Goal: Task Accomplishment & Management: Use online tool/utility

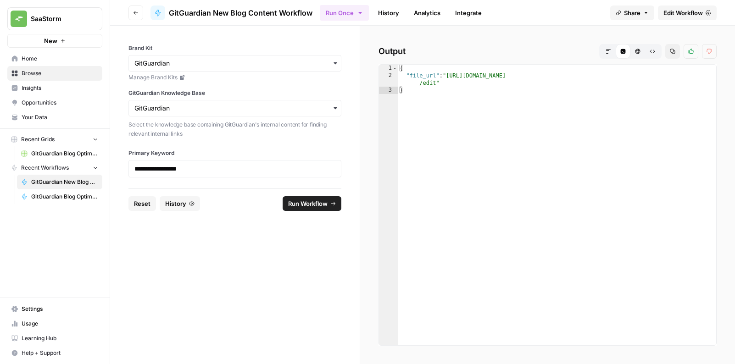
type textarea "**********"
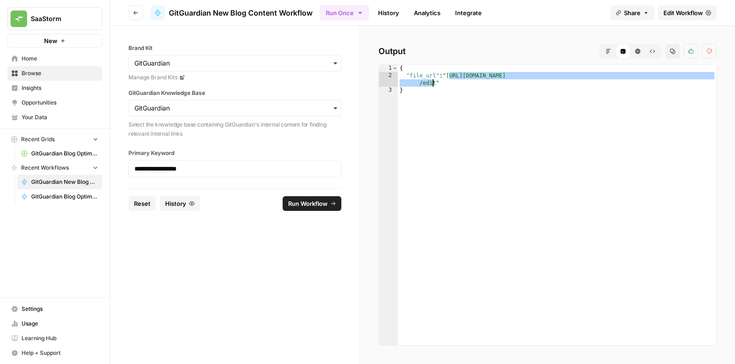
drag, startPoint x: 449, startPoint y: 74, endPoint x: 435, endPoint y: 81, distance: 15.2
click at [435, 81] on div "{ "file_url" : "[URL][DOMAIN_NAME] /edit" }" at bounding box center [557, 212] width 318 height 295
click at [39, 88] on span "Insights" at bounding box center [60, 88] width 77 height 8
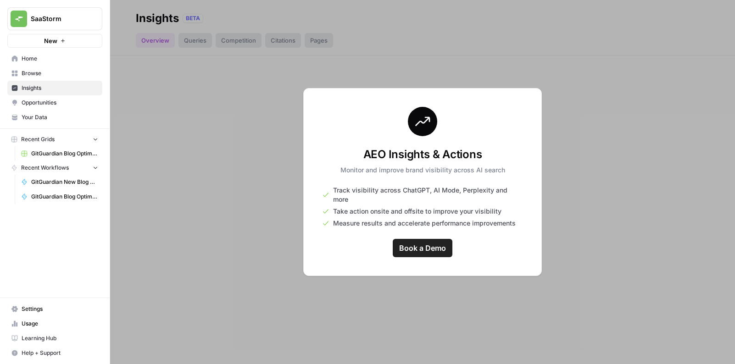
click at [59, 82] on link "Insights" at bounding box center [54, 88] width 95 height 15
click at [59, 77] on span "Browse" at bounding box center [60, 73] width 77 height 8
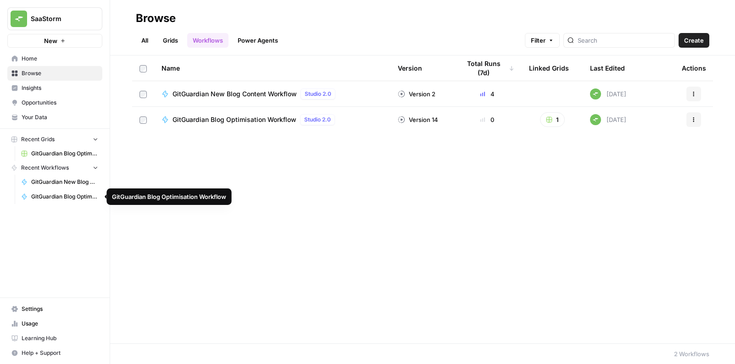
click at [62, 181] on span "GitGuardian New Blog Content Workflow" at bounding box center [64, 182] width 67 height 8
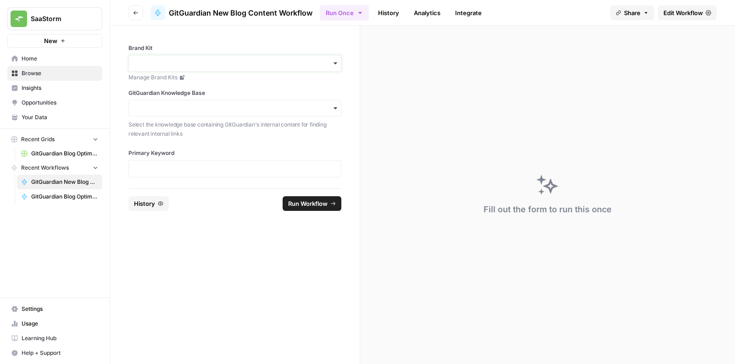
click at [239, 65] on input "Brand Kit" at bounding box center [234, 63] width 201 height 9
click at [224, 87] on div "GitGuardian" at bounding box center [235, 87] width 212 height 17
click at [204, 119] on div "Select the knowledge base containing GitGuardian's internal content for finding…" at bounding box center [234, 128] width 213 height 20
click at [208, 112] on input "GitGuardian Knowledge Base" at bounding box center [234, 108] width 201 height 9
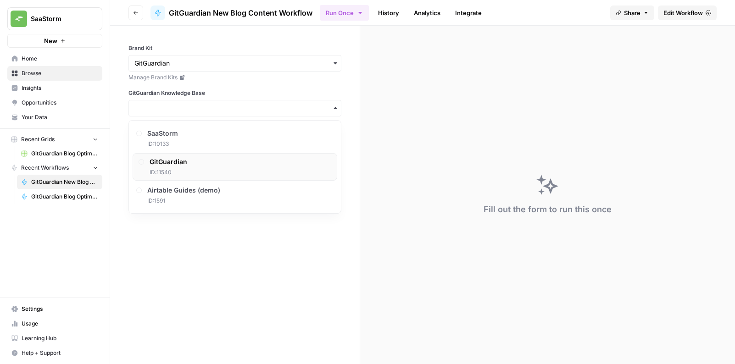
click at [193, 167] on div "GitGuardian ID: 11540" at bounding box center [235, 167] width 205 height 28
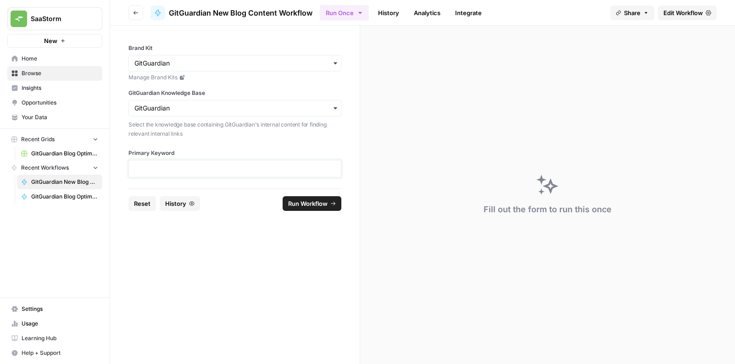
click at [201, 169] on p at bounding box center [234, 168] width 201 height 9
click at [234, 231] on form "**********" at bounding box center [235, 195] width 250 height 339
click at [172, 167] on p "**********" at bounding box center [234, 168] width 201 height 9
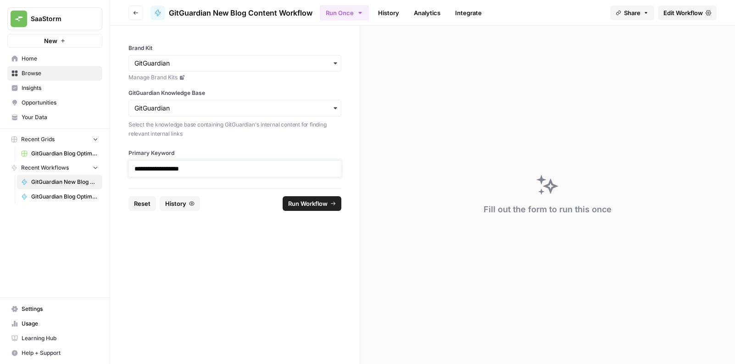
click at [174, 170] on p "**********" at bounding box center [234, 168] width 201 height 9
click at [209, 165] on p "**********" at bounding box center [234, 168] width 201 height 9
click at [214, 162] on div "**********" at bounding box center [234, 168] width 213 height 17
click at [215, 161] on div "**********" at bounding box center [234, 168] width 213 height 17
click at [229, 220] on form "**********" at bounding box center [235, 195] width 250 height 339
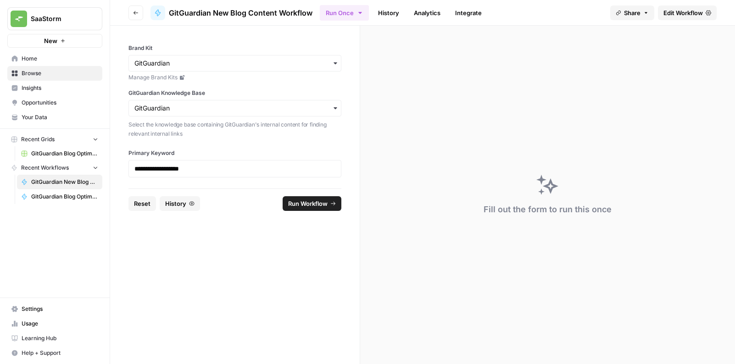
click at [306, 202] on span "Run Workflow" at bounding box center [307, 203] width 39 height 9
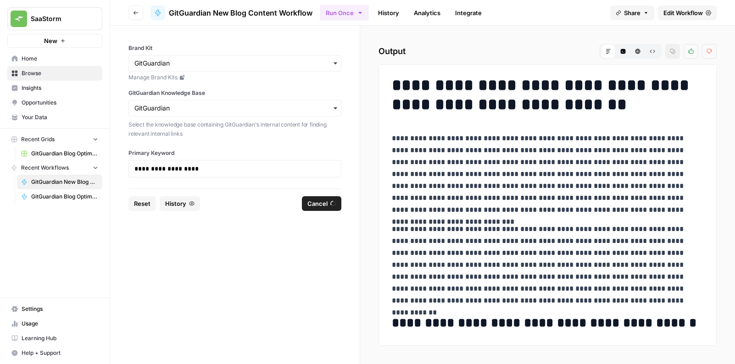
click at [300, 286] on form "**********" at bounding box center [235, 195] width 250 height 339
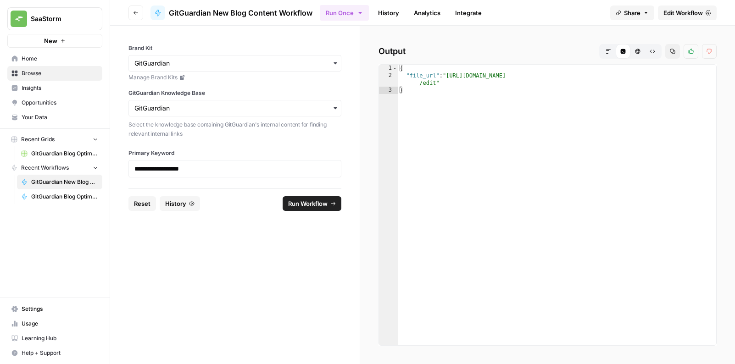
type textarea "**********"
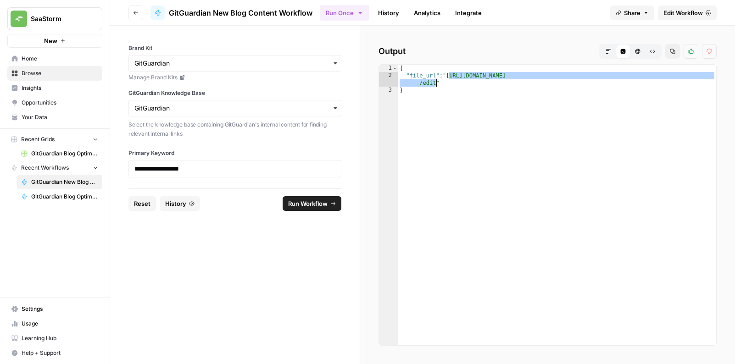
drag, startPoint x: 449, startPoint y: 74, endPoint x: 435, endPoint y: 81, distance: 15.2
click at [435, 81] on div "{ "file_url" : "[URL][DOMAIN_NAME] /edit" }" at bounding box center [557, 212] width 318 height 295
click at [58, 205] on div "Recent Grids GitGuardian Blog Optimisation Recent Workflows GitGuardian New Blo…" at bounding box center [55, 168] width 110 height 79
click at [59, 197] on span "GitGuardian Blog Optimisation Workflow" at bounding box center [64, 197] width 67 height 8
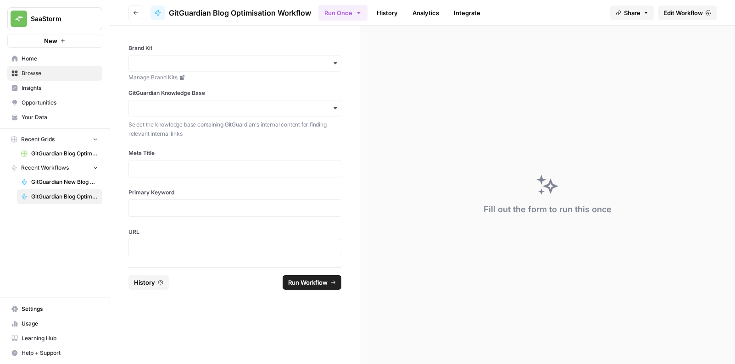
click at [59, 185] on span "GitGuardian New Blog Content Workflow" at bounding box center [64, 182] width 67 height 8
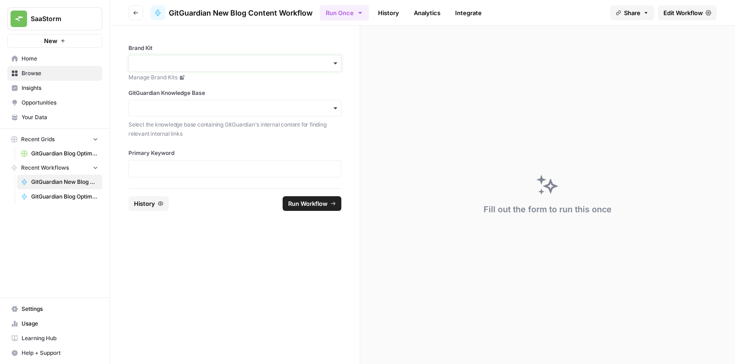
click at [193, 59] on input "Brand Kit" at bounding box center [234, 63] width 201 height 9
click at [191, 91] on div "GitGuardian" at bounding box center [235, 87] width 212 height 17
click at [180, 113] on div "button" at bounding box center [234, 108] width 213 height 17
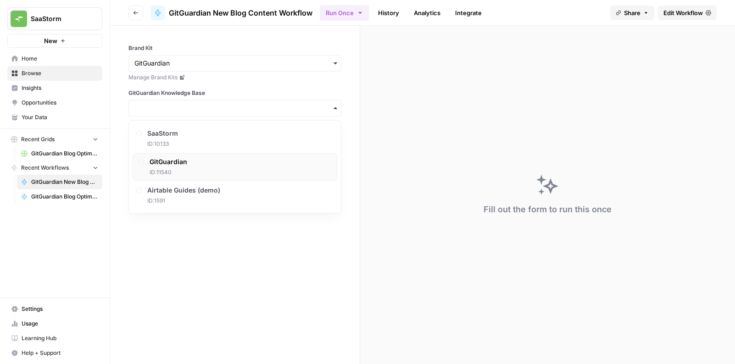
click at [173, 171] on span "ID: 11540" at bounding box center [169, 172] width 38 height 8
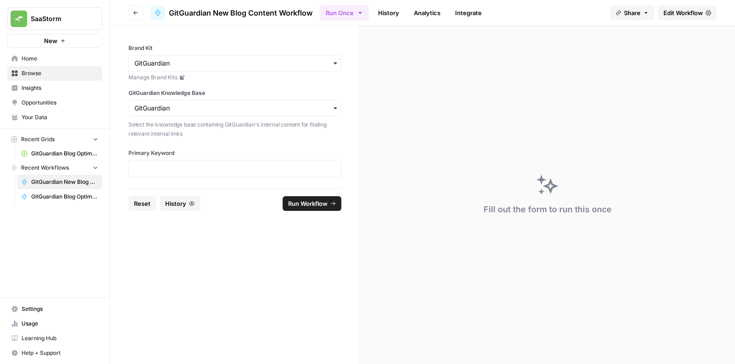
click at [174, 153] on label "Primary Keyword" at bounding box center [234, 153] width 213 height 8
click at [173, 162] on div at bounding box center [234, 168] width 213 height 17
click at [171, 173] on p at bounding box center [234, 168] width 201 height 9
click at [301, 209] on button "Run Workflow" at bounding box center [312, 203] width 59 height 15
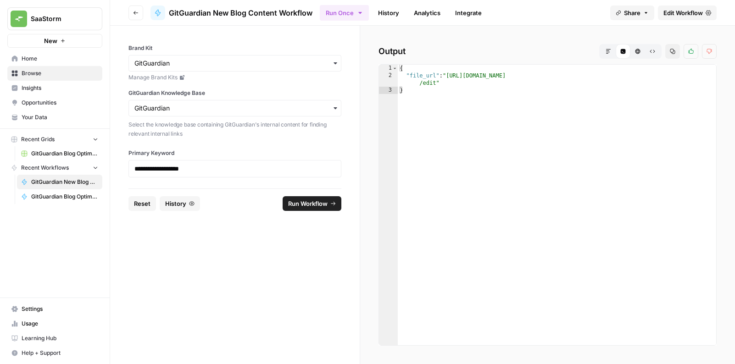
type textarea "**********"
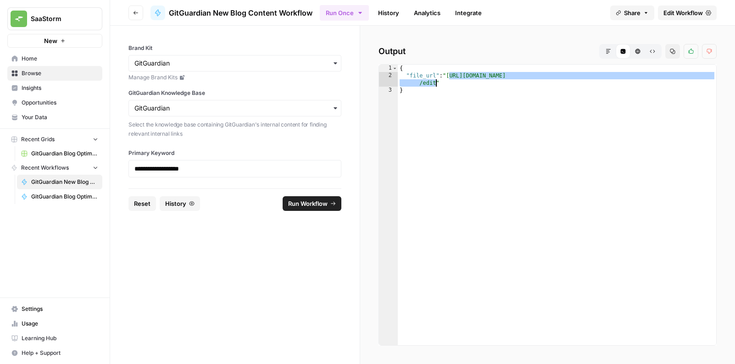
drag, startPoint x: 449, startPoint y: 76, endPoint x: 436, endPoint y: 82, distance: 14.0
click at [436, 82] on div "{ "file_url" : "https://docs.google.com/document/d/1Csr_BkHfr0oZNzuBGQyszIXWvMe…" at bounding box center [557, 212] width 318 height 295
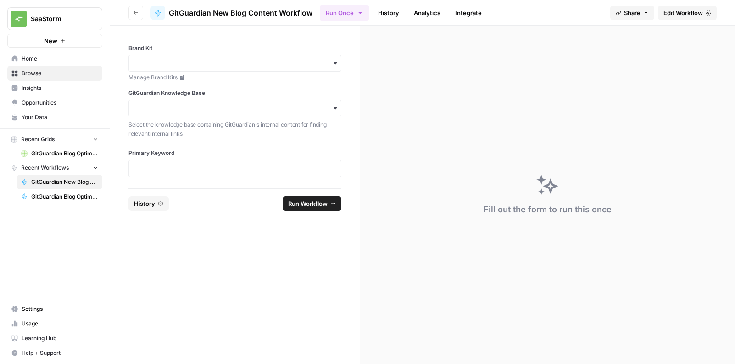
click at [271, 247] on form "Brand Kit Manage Brand Kits GitGuardian Knowledge Base Select the knowledge bas…" at bounding box center [235, 195] width 250 height 339
click at [226, 176] on div at bounding box center [234, 168] width 213 height 17
click at [219, 169] on p at bounding box center [234, 168] width 201 height 9
click at [208, 114] on div "button" at bounding box center [234, 108] width 213 height 17
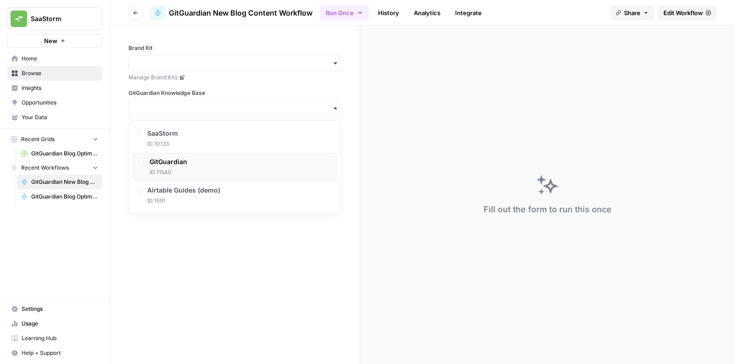
click at [200, 164] on div "GitGuardian ID: 11540" at bounding box center [235, 167] width 205 height 28
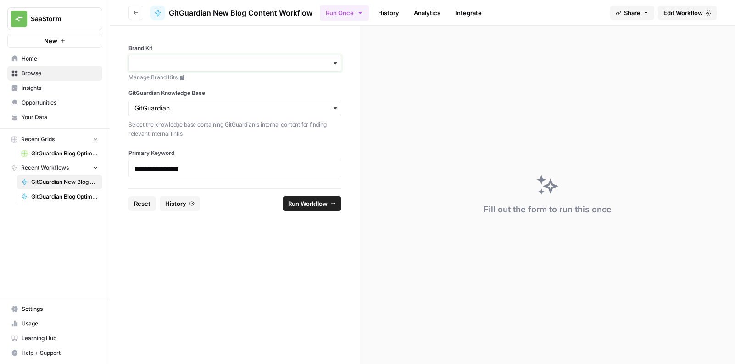
click at [209, 63] on input "Brand Kit" at bounding box center [234, 63] width 201 height 9
click at [209, 87] on div "GitGuardian" at bounding box center [235, 87] width 212 height 17
click at [305, 209] on button "Run Workflow" at bounding box center [312, 203] width 59 height 15
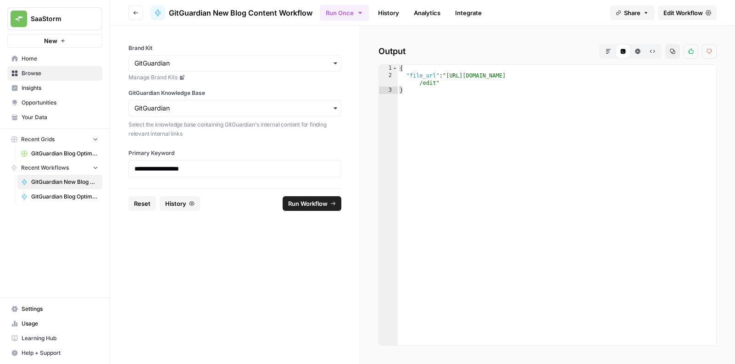
type textarea "**********"
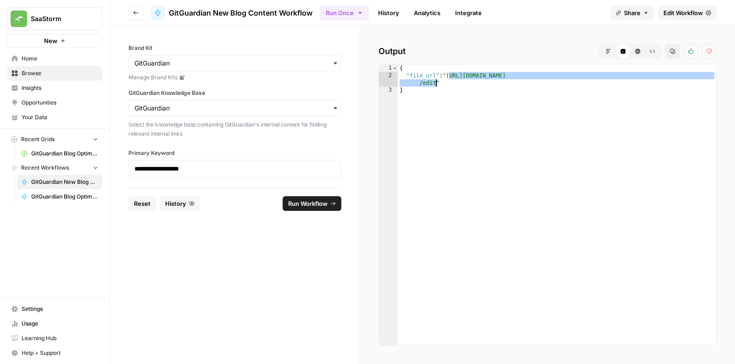
drag, startPoint x: 450, startPoint y: 74, endPoint x: 439, endPoint y: 81, distance: 12.6
click at [436, 82] on div "{ "file_url" : "https://docs.google.com/document/d/1htPi_XZlPvzDnJefbB3YZ1D-Cm2…" at bounding box center [557, 212] width 318 height 295
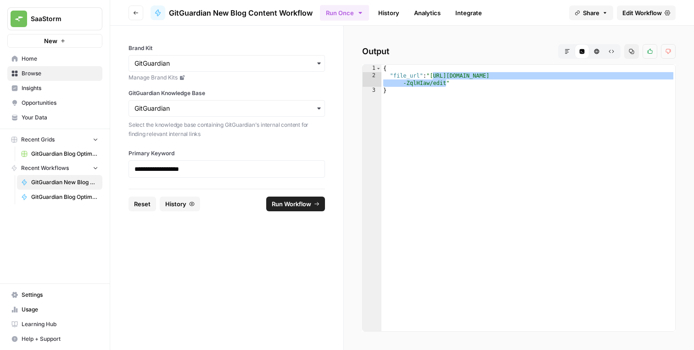
click at [128, 16] on button "Go back" at bounding box center [135, 13] width 15 height 15
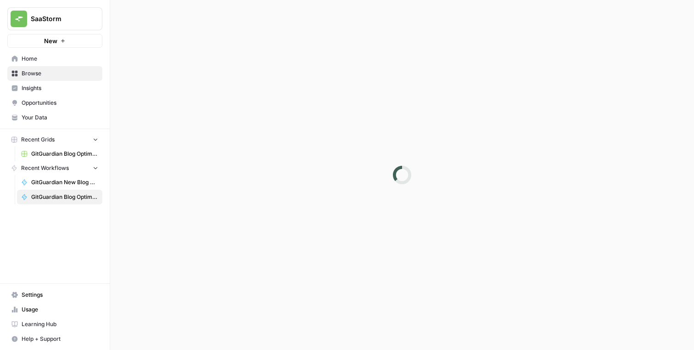
click at [66, 181] on span "GitGuardian New Blog Content Workflow" at bounding box center [64, 182] width 67 height 8
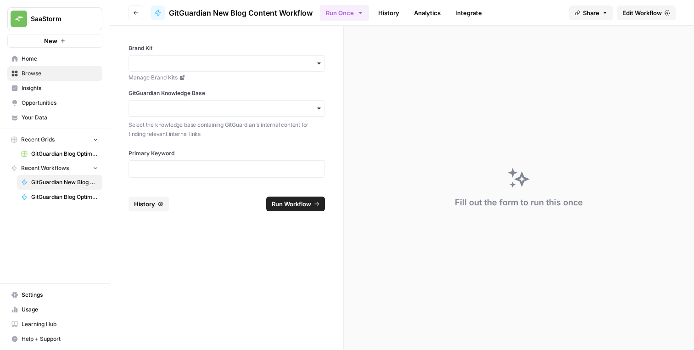
click at [71, 183] on span "GitGuardian New Blog Content Workflow" at bounding box center [64, 182] width 67 height 8
click at [133, 13] on icon "button" at bounding box center [136, 13] width 6 height 6
click at [58, 193] on span "GitGuardian Blog Optimisation Workflow" at bounding box center [64, 197] width 67 height 8
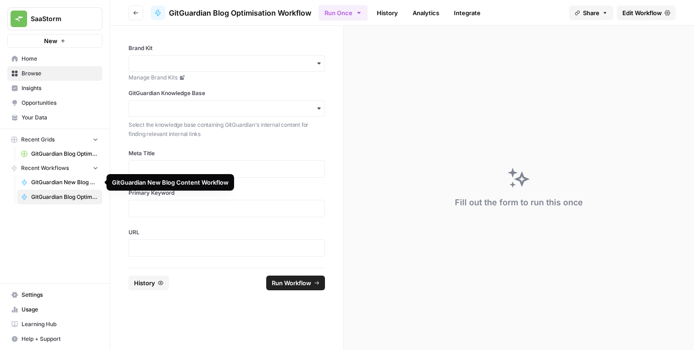
click at [65, 182] on span "GitGuardian New Blog Content Workflow" at bounding box center [64, 182] width 67 height 8
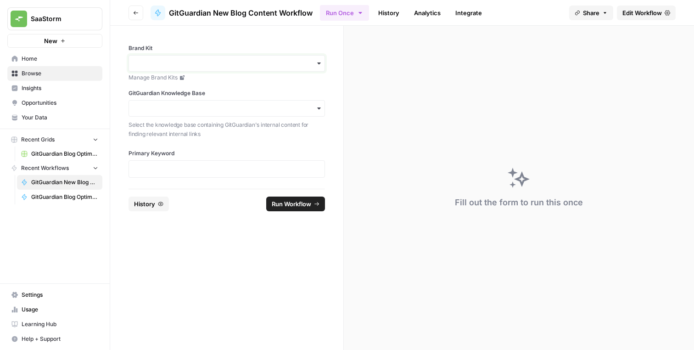
click at [204, 65] on input "Brand Kit" at bounding box center [226, 63] width 184 height 9
click at [199, 86] on div "GitGuardian" at bounding box center [226, 87] width 195 height 17
click at [177, 113] on div "button" at bounding box center [226, 108] width 196 height 17
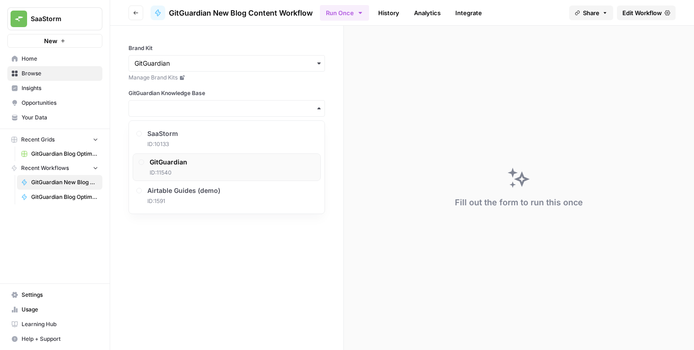
click at [163, 166] on span "GitGuardian" at bounding box center [169, 161] width 38 height 9
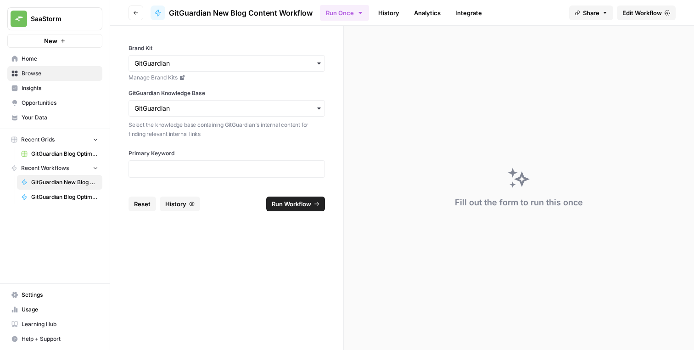
click at [177, 162] on div at bounding box center [226, 168] width 196 height 17
click at [181, 165] on p at bounding box center [226, 168] width 184 height 9
click at [237, 291] on form "**********" at bounding box center [226, 188] width 233 height 324
click at [298, 203] on span "Run Workflow" at bounding box center [291, 203] width 39 height 9
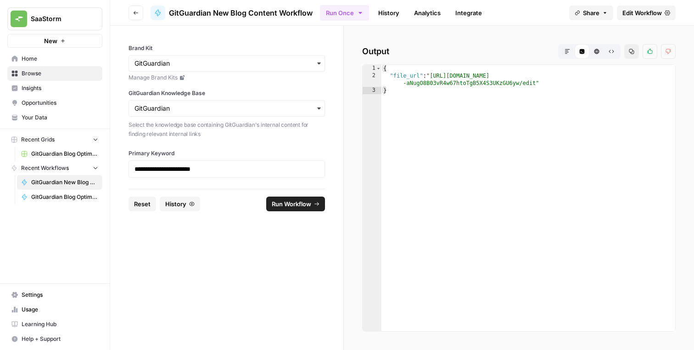
type textarea "**********"
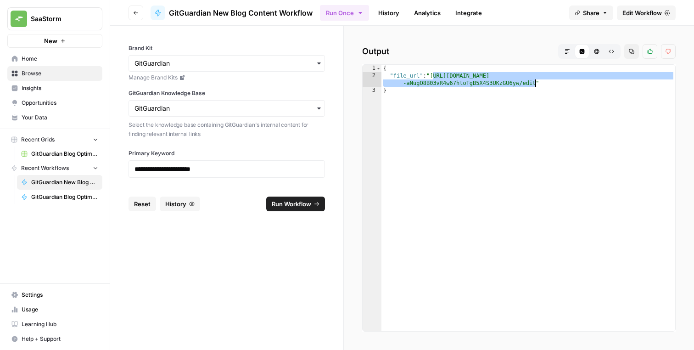
drag, startPoint x: 433, startPoint y: 79, endPoint x: 533, endPoint y: 82, distance: 101.0
click at [533, 82] on div "{ "file_url" : "https://docs.google.com/document/d/1nq5XyZSi -aNugO8B03vR4w67ht…" at bounding box center [528, 205] width 294 height 281
click at [131, 16] on button "Go back" at bounding box center [135, 13] width 15 height 15
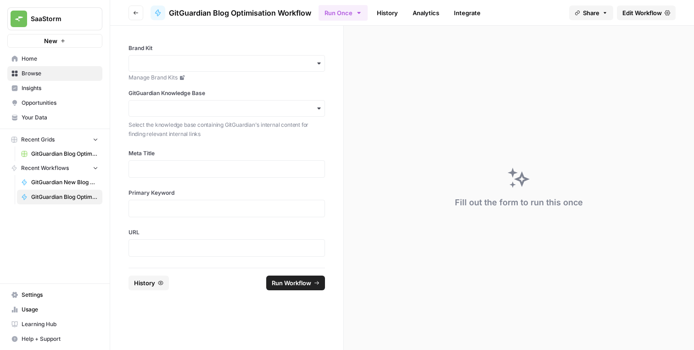
click at [73, 183] on span "GitGuardian New Blog Content Workflow" at bounding box center [64, 182] width 67 height 8
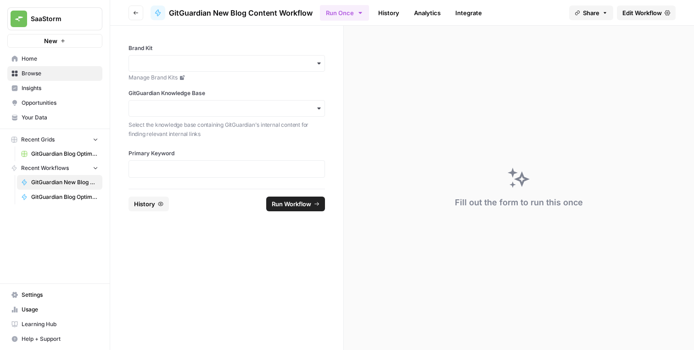
click at [219, 68] on div "button" at bounding box center [226, 63] width 196 height 17
click at [246, 81] on div "GitGuardian" at bounding box center [226, 87] width 195 height 17
click at [222, 95] on label "GitGuardian Knowledge Base" at bounding box center [226, 93] width 196 height 8
click at [222, 104] on input "GitGuardian Knowledge Base" at bounding box center [226, 108] width 184 height 9
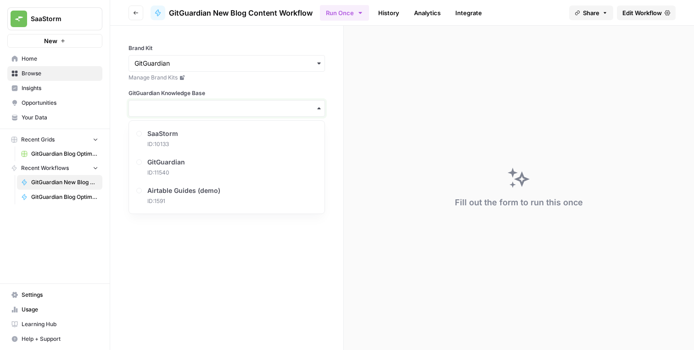
click at [213, 106] on input "GitGuardian Knowledge Base" at bounding box center [226, 108] width 184 height 9
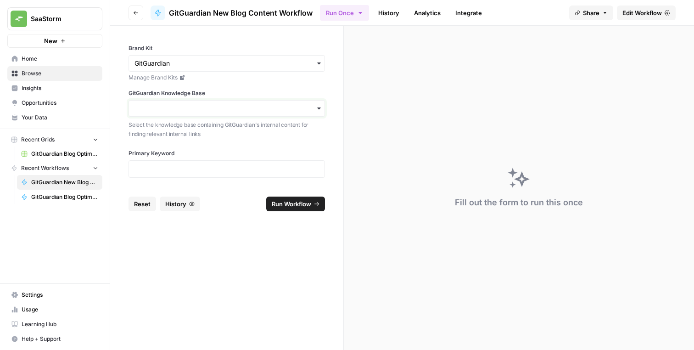
click at [204, 109] on input "GitGuardian Knowledge Base" at bounding box center [226, 108] width 184 height 9
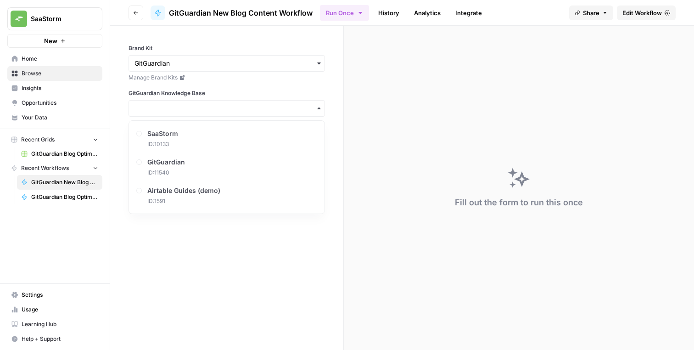
click at [205, 171] on div "GitGuardian ID: 11540" at bounding box center [227, 167] width 188 height 28
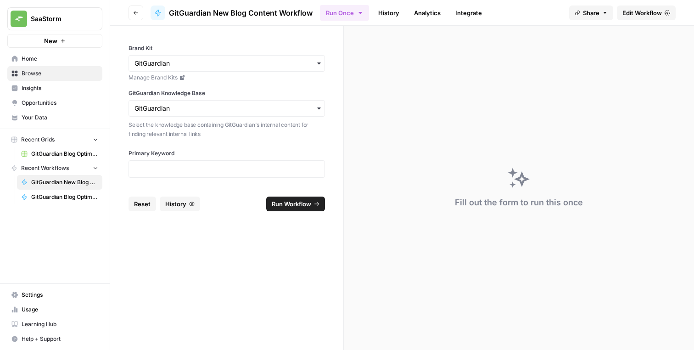
click at [222, 152] on label "Primary Keyword" at bounding box center [226, 153] width 196 height 8
click at [216, 164] on p at bounding box center [226, 168] width 184 height 9
click at [286, 200] on span "Run Workflow" at bounding box center [291, 203] width 39 height 9
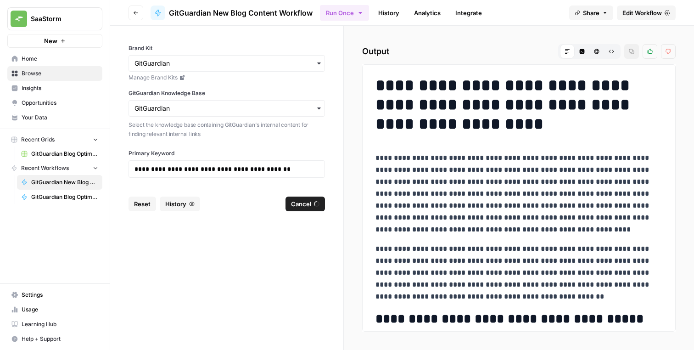
click at [325, 242] on form "**********" at bounding box center [226, 188] width 233 height 324
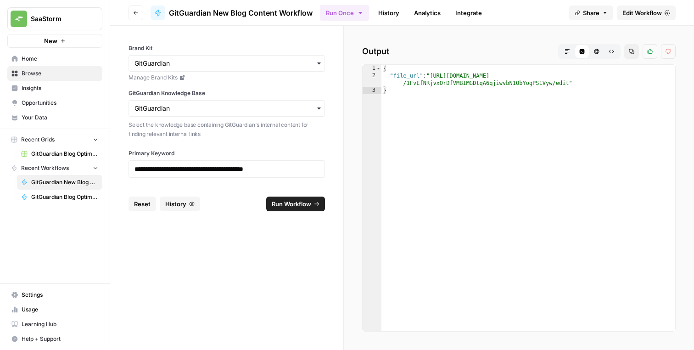
type textarea "**********"
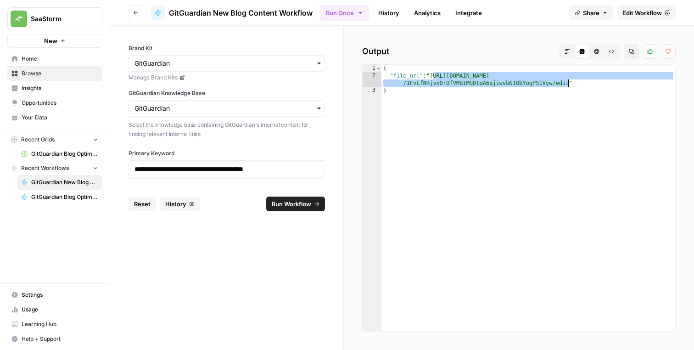
drag, startPoint x: 433, startPoint y: 76, endPoint x: 569, endPoint y: 82, distance: 135.4
click at [569, 82] on div "{ "file_url" : "https://docs.google.com/document/d /1FvEfNRjvxOrDfVMBIMGDtqA6qj…" at bounding box center [528, 205] width 294 height 281
